Goal: Information Seeking & Learning: Check status

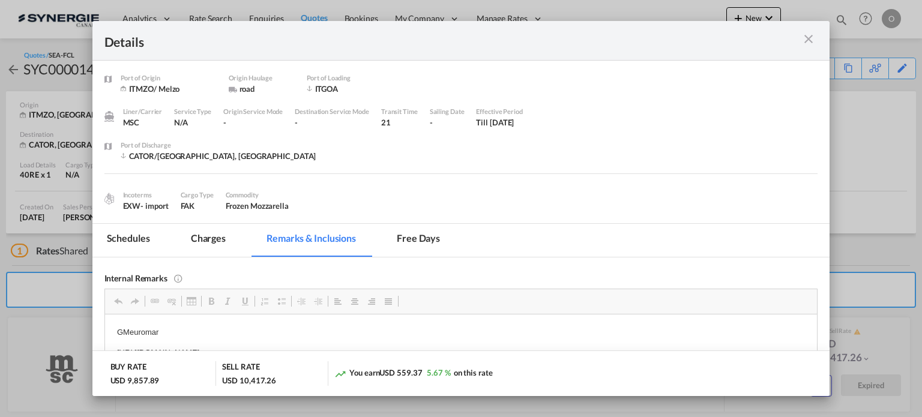
click at [815, 33] on md-icon "icon-close m-3 fg-AAA8AD cursor" at bounding box center [809, 39] width 14 height 14
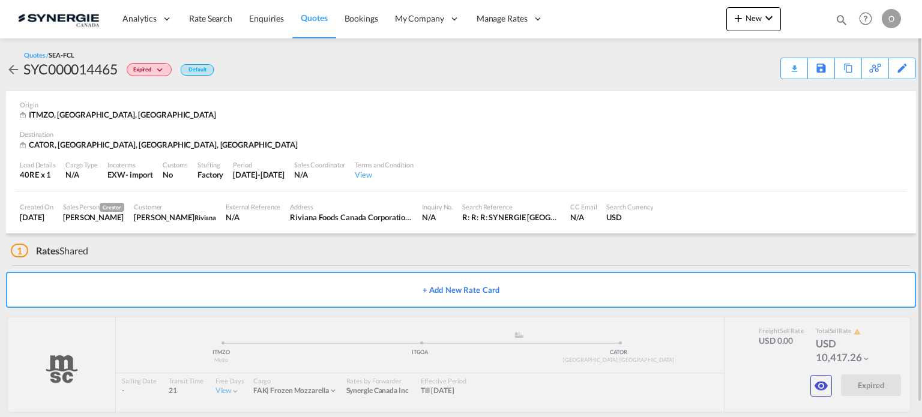
click at [841, 19] on md-icon "icon-magnify" at bounding box center [841, 19] width 13 height 13
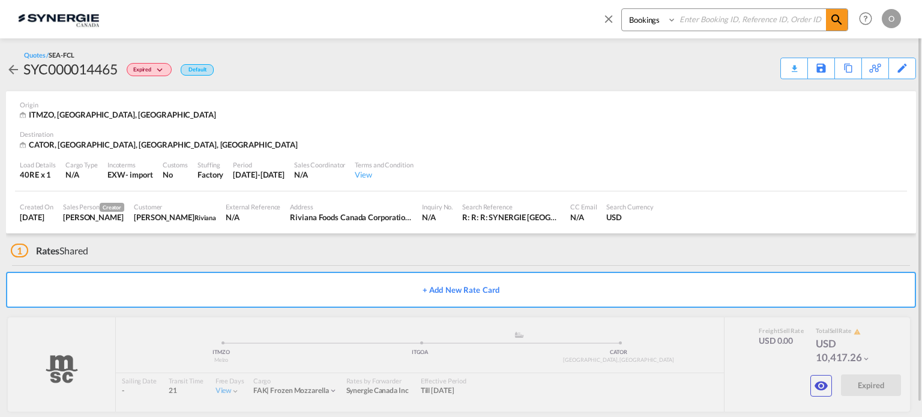
click at [7, 74] on md-icon "icon-arrow-left" at bounding box center [13, 69] width 14 height 14
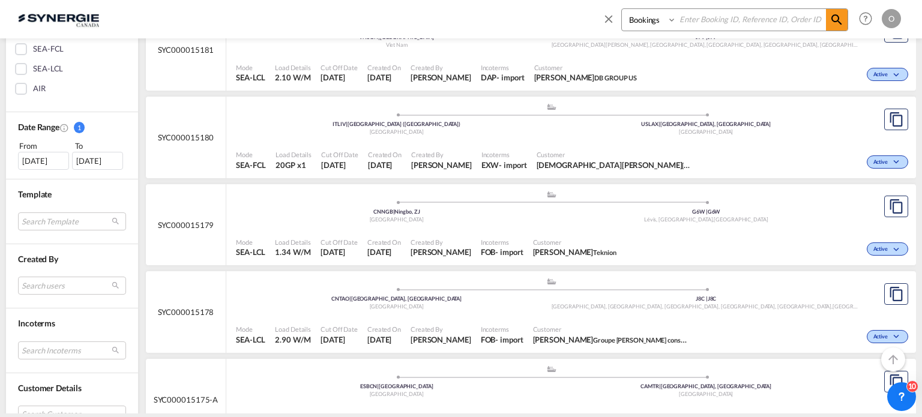
scroll to position [400, 0]
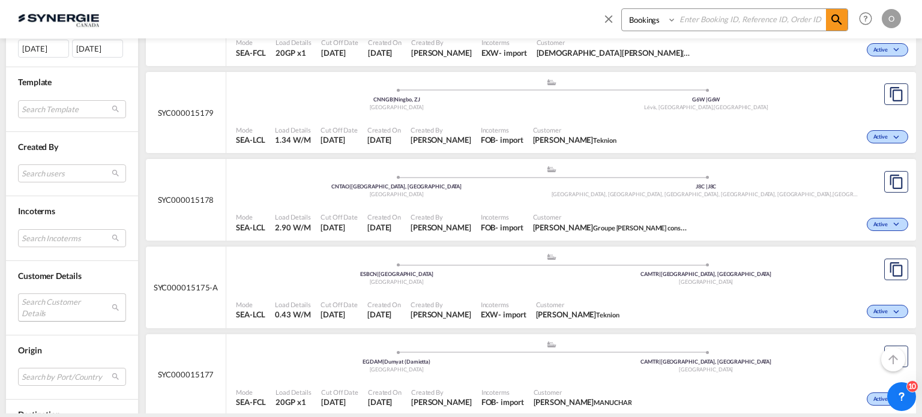
click at [115, 298] on md-select "Search Customer Details user name user dominique moussette . dominique.moussett…" at bounding box center [72, 308] width 108 height 28
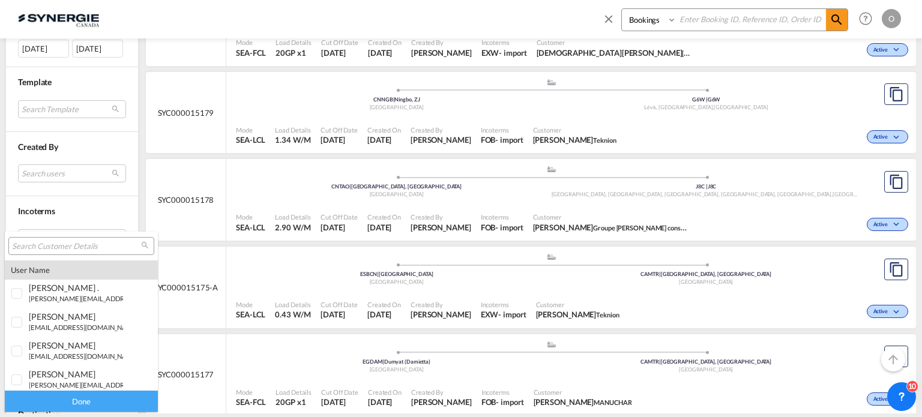
click at [67, 244] on input "search" at bounding box center [76, 246] width 129 height 11
type input "riviana"
click at [52, 296] on small "npannu@ riviana .com" at bounding box center [61, 299] width 65 height 8
click at [88, 403] on div "Done" at bounding box center [81, 401] width 153 height 21
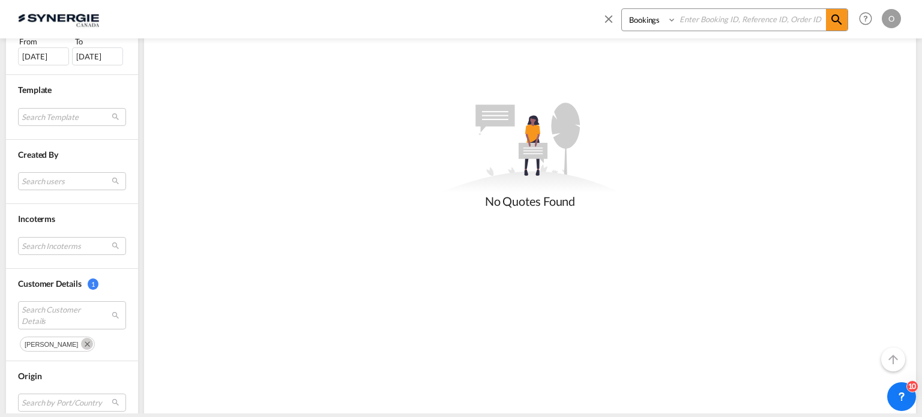
scroll to position [559, 0]
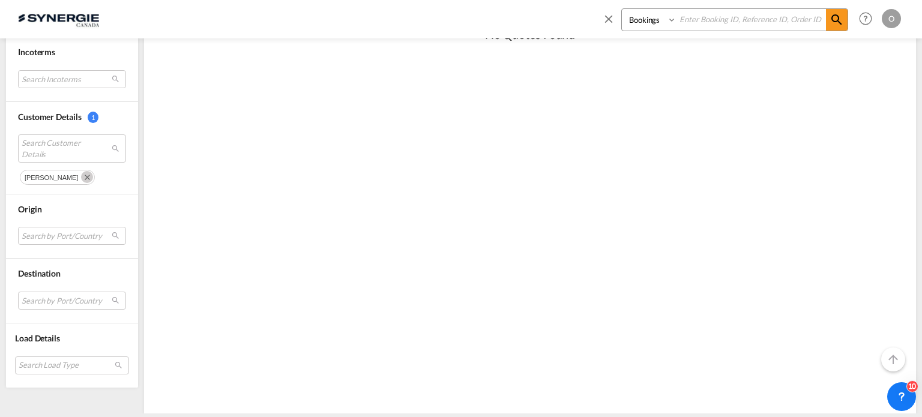
click at [81, 175] on md-icon "Remove" at bounding box center [87, 177] width 12 height 12
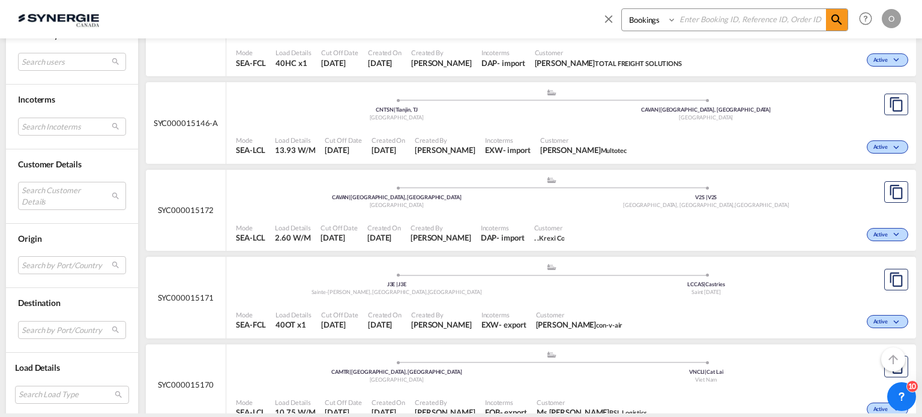
scroll to position [912, 0]
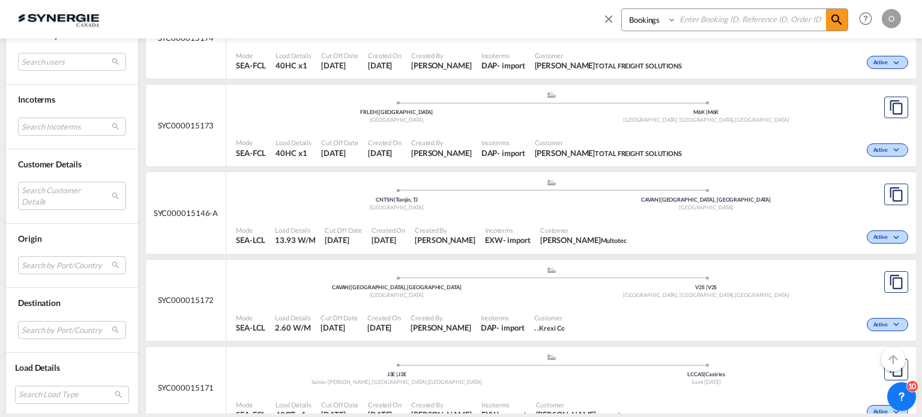
click at [137, 181] on div "Customer Details Search Customer Details" at bounding box center [72, 187] width 132 height 74
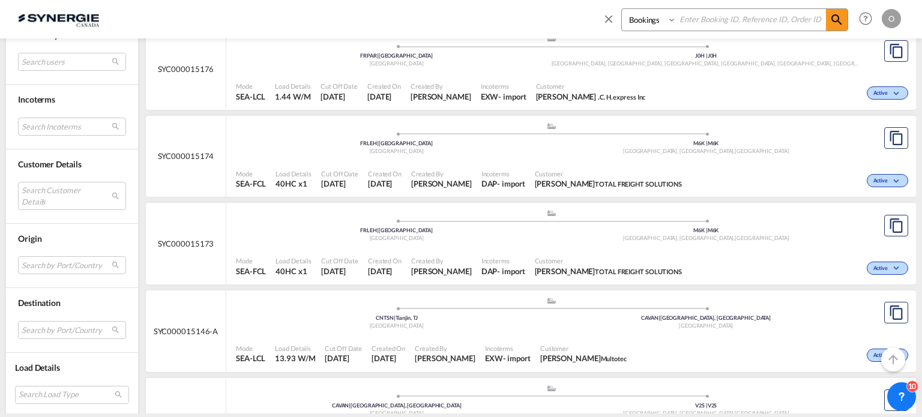
scroll to position [712, 0]
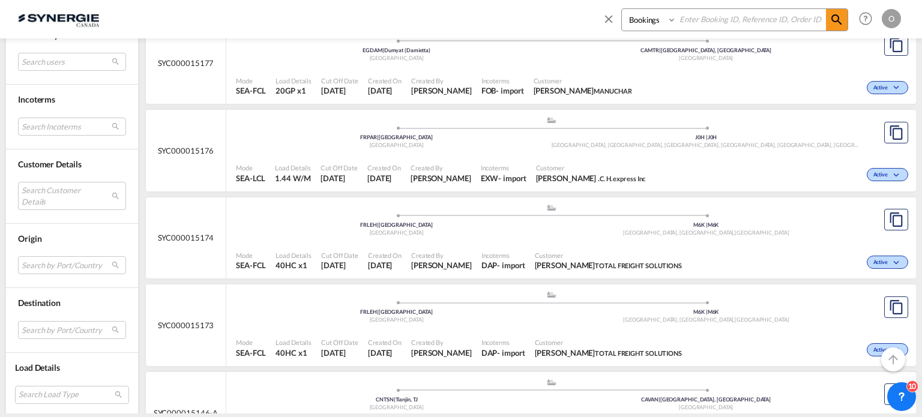
click at [636, 26] on select "Bookings Quotes Enquiries" at bounding box center [650, 20] width 57 height 22
click at [98, 98] on div "Incoterms" at bounding box center [72, 100] width 108 height 12
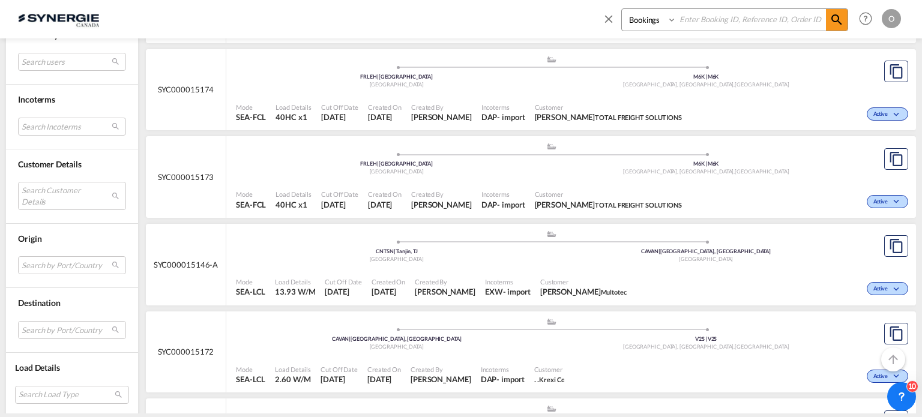
scroll to position [912, 0]
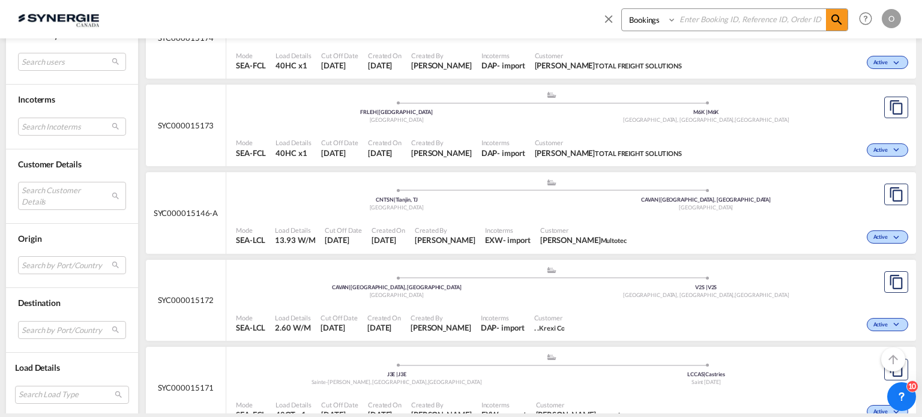
click at [102, 362] on div "Load Details" at bounding box center [72, 368] width 114 height 12
click at [84, 187] on md-select "Search Customer Details" at bounding box center [72, 197] width 108 height 28
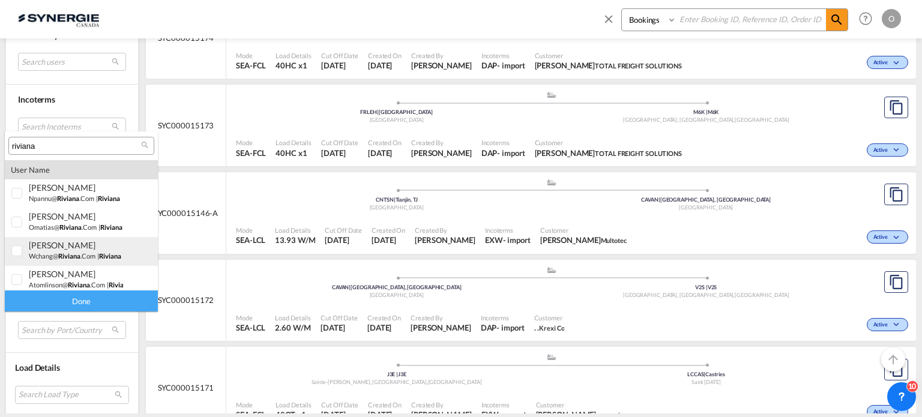
drag, startPoint x: 79, startPoint y: 252, endPoint x: 79, endPoint y: 263, distance: 10.8
click at [79, 253] on span "riviana" at bounding box center [69, 256] width 22 height 8
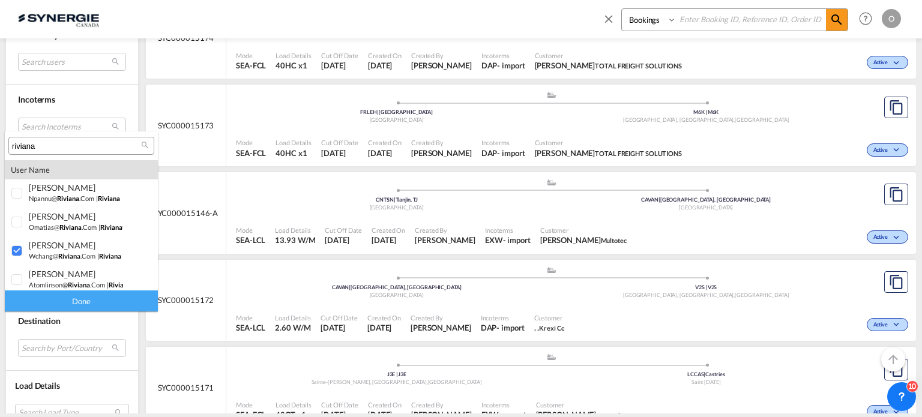
click at [84, 301] on div "Done" at bounding box center [81, 301] width 153 height 21
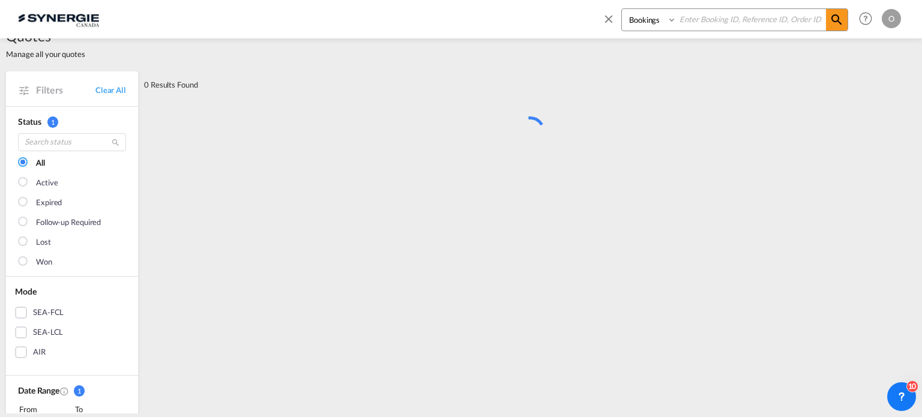
scroll to position [0, 0]
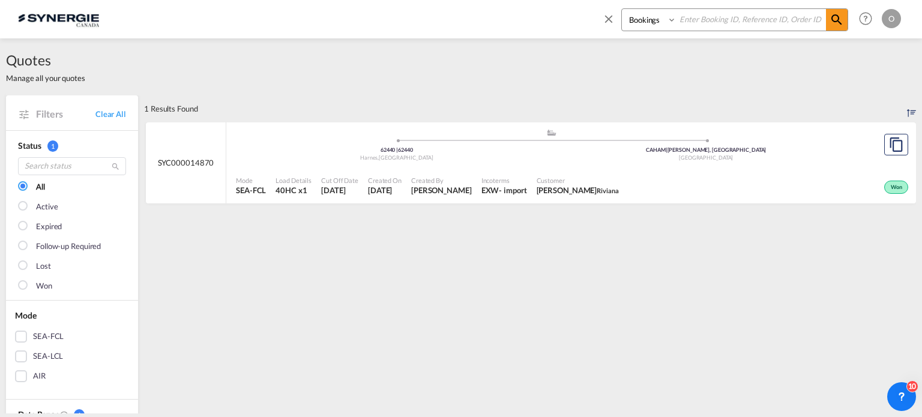
click at [401, 178] on span "Created On" at bounding box center [385, 180] width 34 height 9
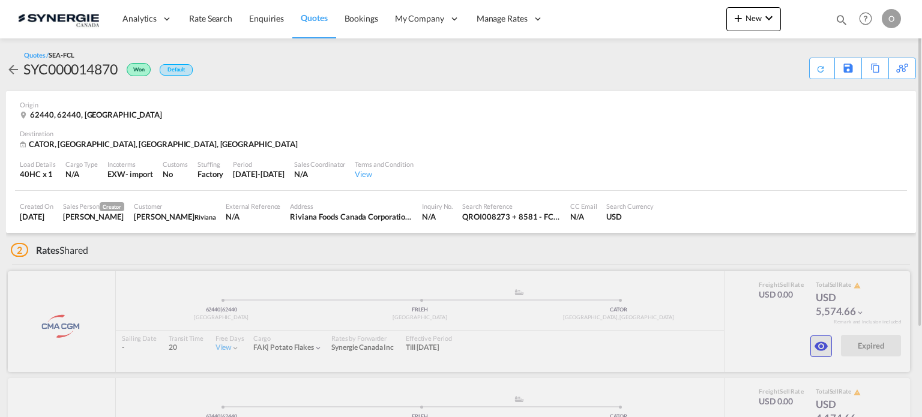
click at [816, 345] on md-icon "icon-eye" at bounding box center [821, 346] width 14 height 14
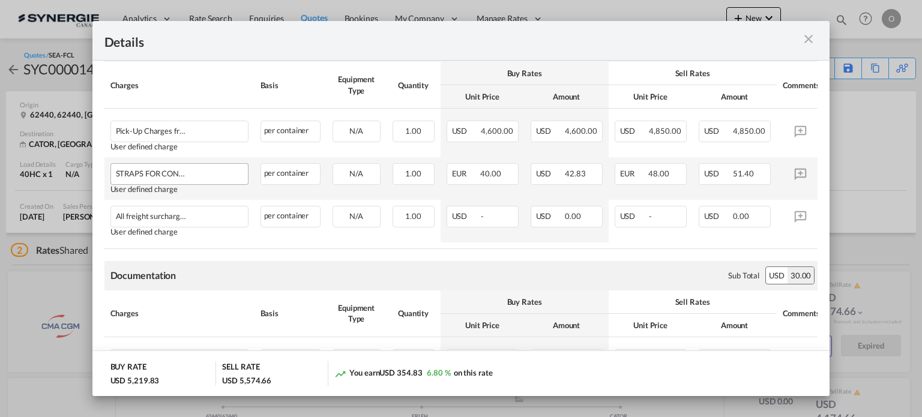
scroll to position [300, 0]
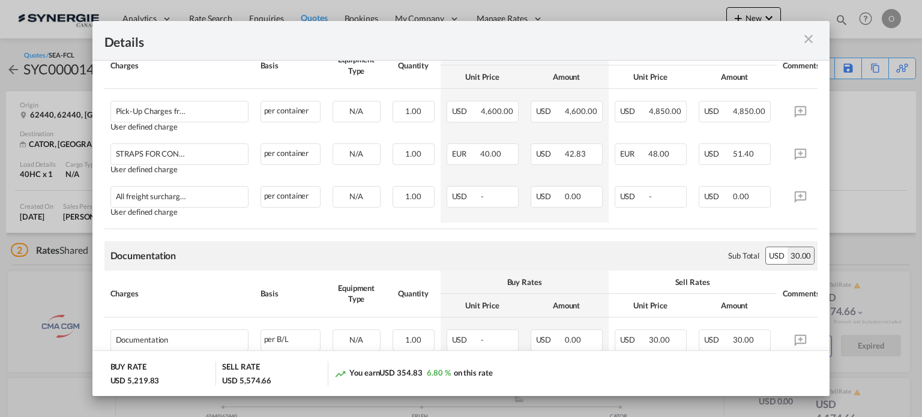
drag, startPoint x: 814, startPoint y: 40, endPoint x: 820, endPoint y: 94, distance: 54.3
click at [814, 40] on md-icon "icon-close m-3 fg-AAA8AD cursor" at bounding box center [809, 39] width 14 height 14
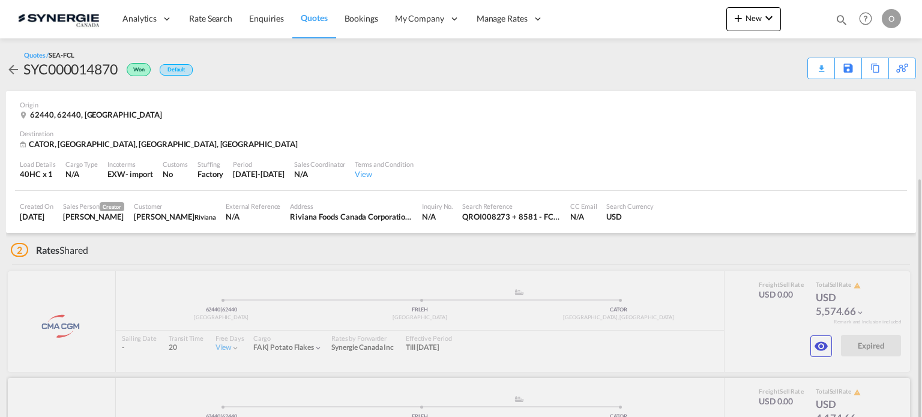
scroll to position [114, 0]
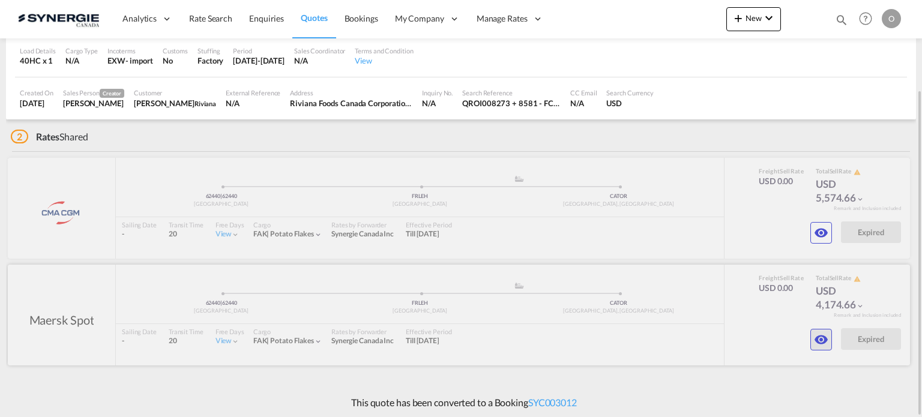
click at [816, 345] on md-icon "icon-eye" at bounding box center [821, 340] width 14 height 14
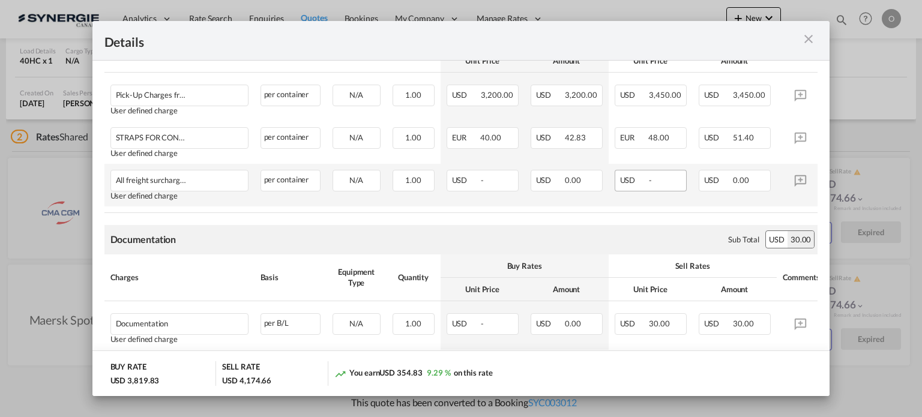
scroll to position [400, 0]
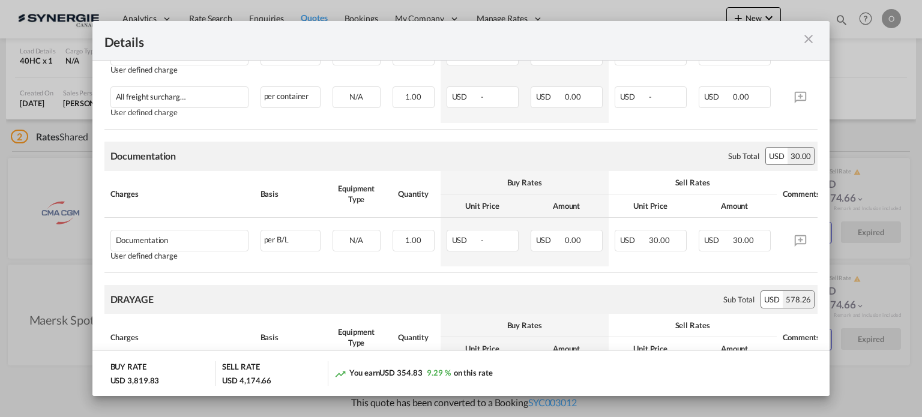
click at [807, 38] on md-icon "icon-close m-3 fg-AAA8AD cursor" at bounding box center [809, 39] width 14 height 14
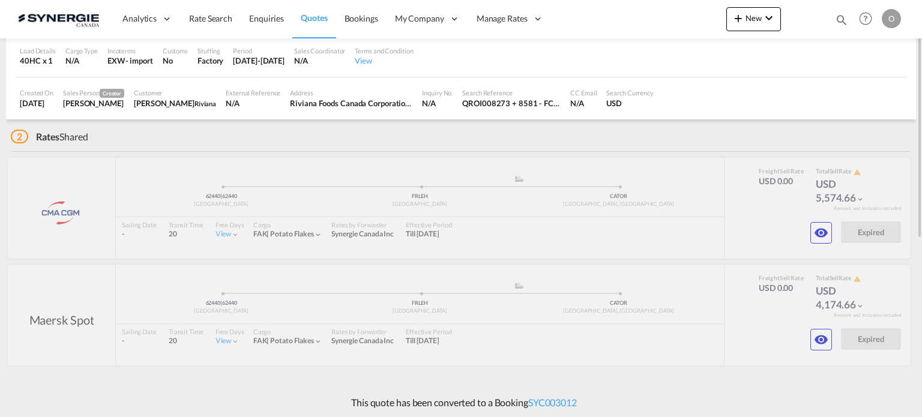
scroll to position [0, 0]
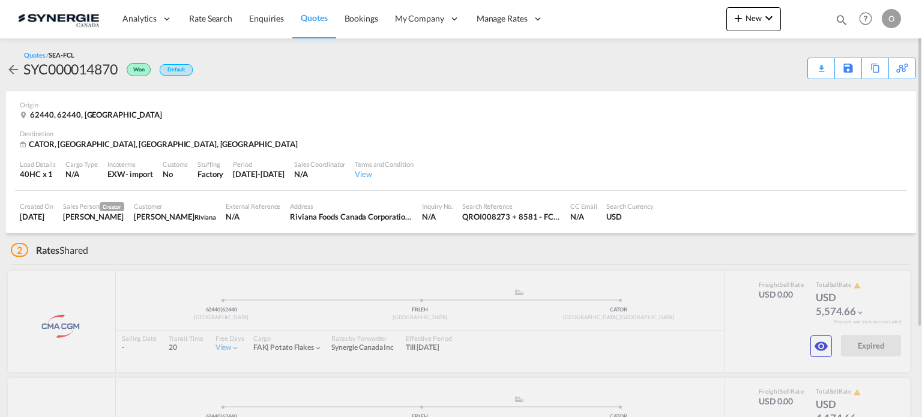
click at [13, 68] on md-icon "icon-arrow-left" at bounding box center [13, 69] width 14 height 14
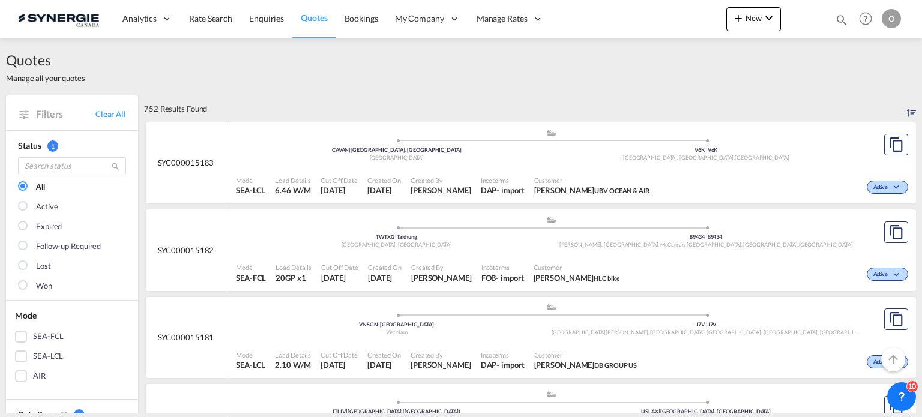
scroll to position [200, 0]
